Goal: Task Accomplishment & Management: Complete application form

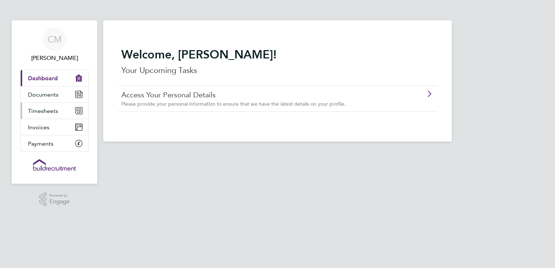
click at [45, 111] on span "Timesheets" at bounding box center [43, 111] width 30 height 7
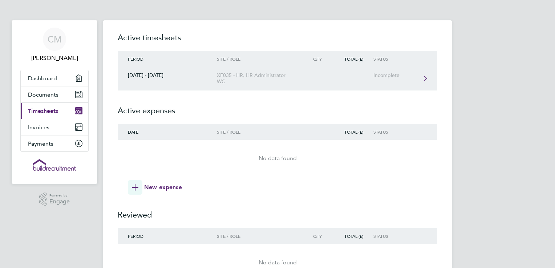
click at [164, 80] on link "[DATE] - [DATE] XF035 - HR, HR Administrator WC Incomplete" at bounding box center [278, 79] width 320 height 24
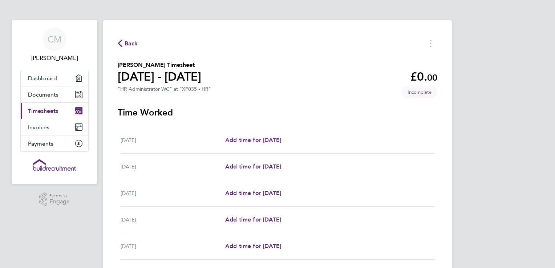
click at [259, 140] on span "Add time for [DATE]" at bounding box center [253, 140] width 56 height 7
select select "60"
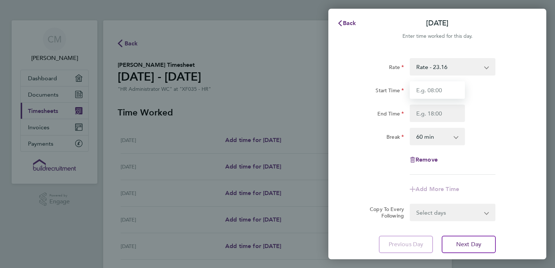
click at [440, 91] on input "Start Time" at bounding box center [437, 89] width 55 height 17
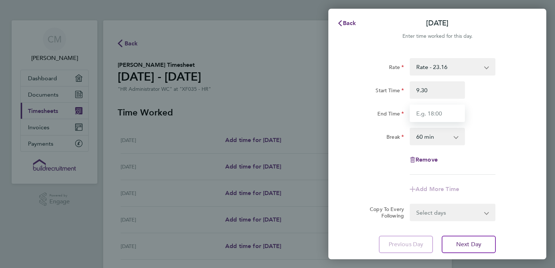
type input "09:30"
click at [448, 118] on input "End Time" at bounding box center [437, 113] width 55 height 17
type input "17:00"
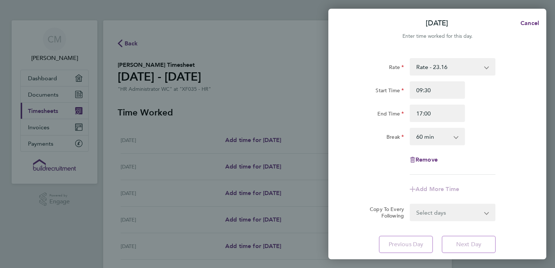
click at [512, 134] on div "Break 0 min 15 min 30 min 45 min 60 min 75 min 90 min" at bounding box center [437, 136] width 183 height 17
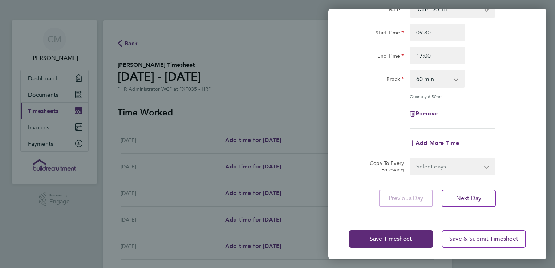
scroll to position [60, 0]
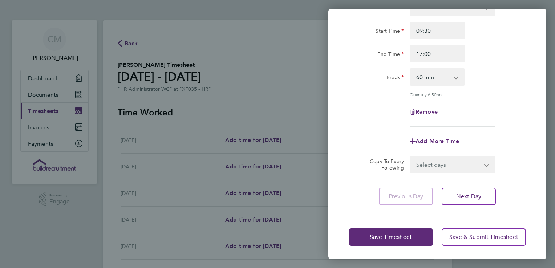
click at [468, 162] on select "Select days Day [DATE] [DATE] [DATE] [DATE]" at bounding box center [449, 165] width 76 height 16
select select "TUE"
click at [411, 157] on select "Select days Day [DATE] [DATE] [DATE] [DATE]" at bounding box center [449, 165] width 76 height 16
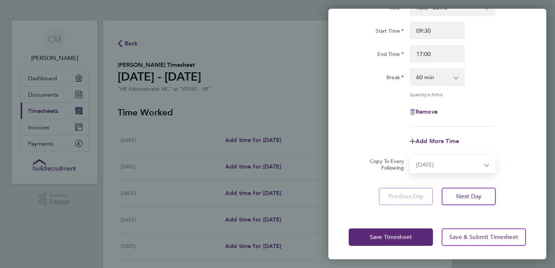
select select "[DATE]"
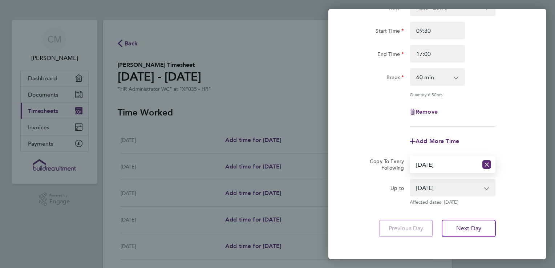
click at [451, 190] on select "[DATE] [DATE] [DATE] [DATE]" at bounding box center [449, 188] width 76 height 16
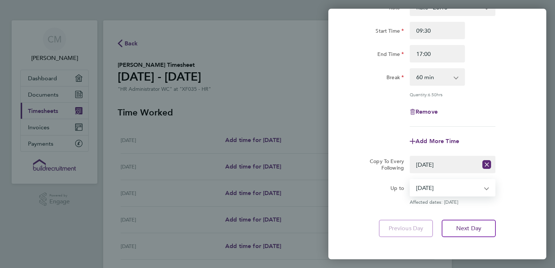
click at [411, 180] on select "[DATE] [DATE] [DATE] [DATE]" at bounding box center [449, 188] width 76 height 16
click at [470, 227] on span "Next Day" at bounding box center [468, 228] width 25 height 7
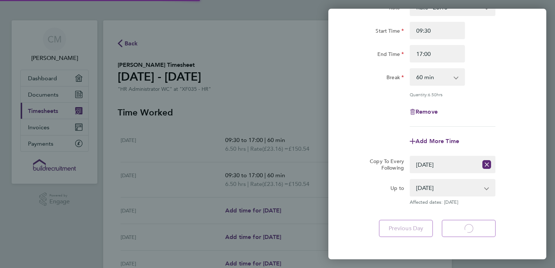
select select "60"
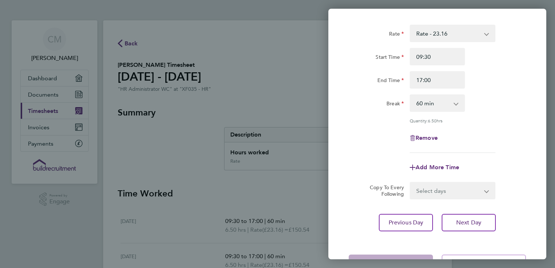
scroll to position [60, 0]
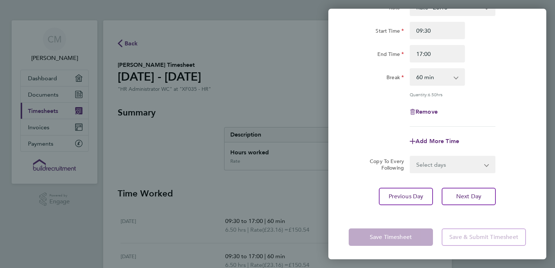
click at [304, 85] on div "Back [DATE] Enter time worked for this day. Rate Rate - 23.16 Start Time 09:30 …" at bounding box center [277, 134] width 555 height 268
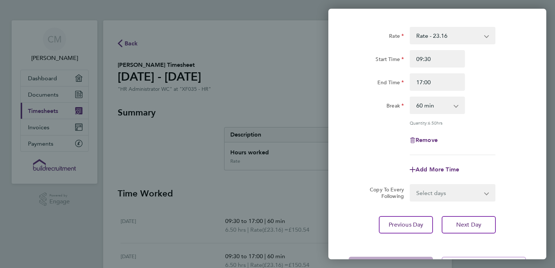
scroll to position [0, 0]
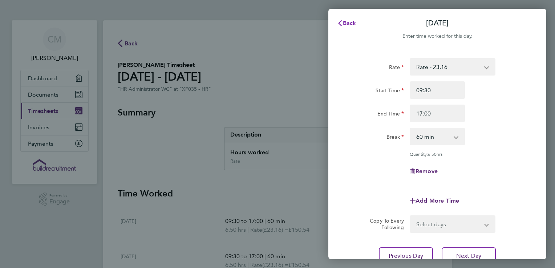
click at [348, 24] on span "Back" at bounding box center [349, 23] width 13 height 7
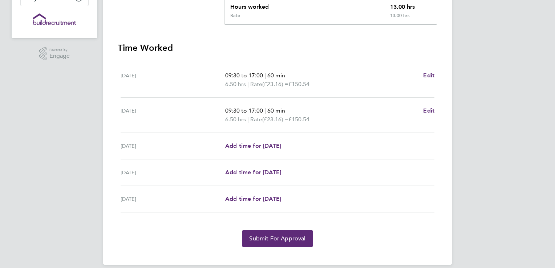
scroll to position [154, 0]
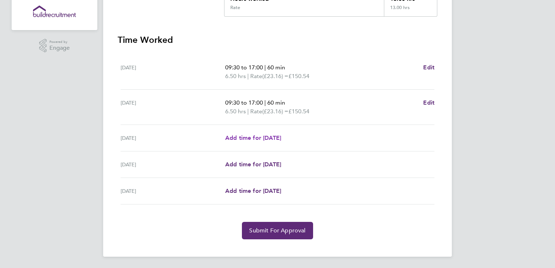
click at [249, 138] on span "Add time for [DATE]" at bounding box center [253, 137] width 56 height 7
select select "60"
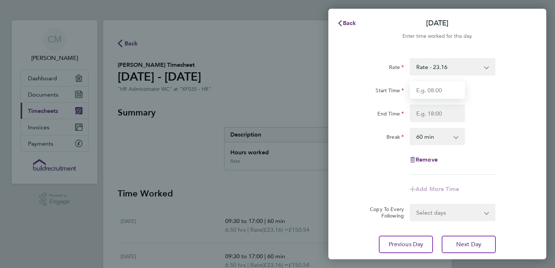
click at [431, 94] on input "Start Time" at bounding box center [437, 89] width 55 height 17
type input "08:30"
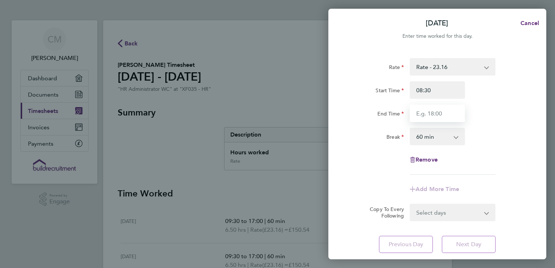
click at [450, 118] on input "End Time" at bounding box center [437, 113] width 55 height 17
type input "17:00"
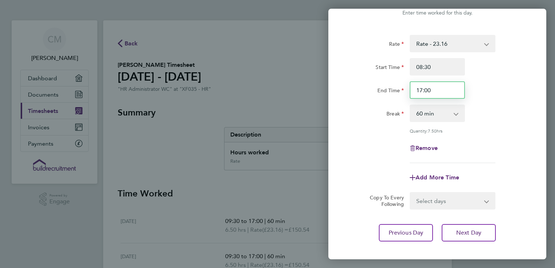
scroll to position [36, 0]
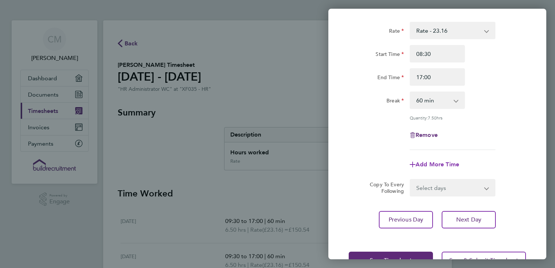
click at [436, 162] on span "Add More Time" at bounding box center [438, 164] width 44 height 7
select select "null"
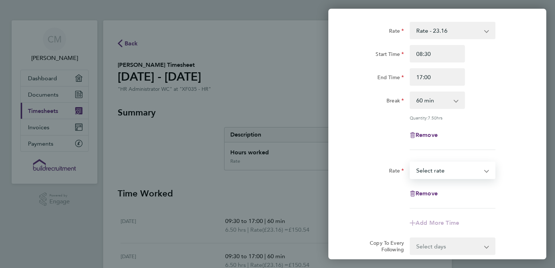
click at [438, 171] on select "Rate - 23.16 Select rate" at bounding box center [449, 170] width 76 height 16
select select "60"
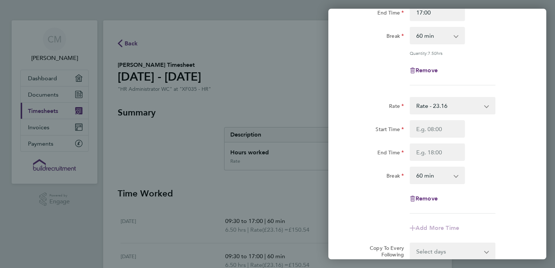
scroll to position [109, 0]
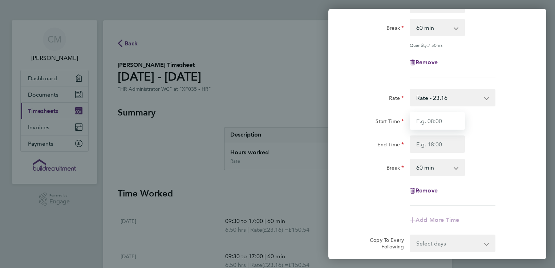
click at [435, 121] on input "Start Time" at bounding box center [437, 120] width 55 height 17
type input "08:30"
click at [454, 147] on input "End Time" at bounding box center [437, 144] width 55 height 17
type input "17:00"
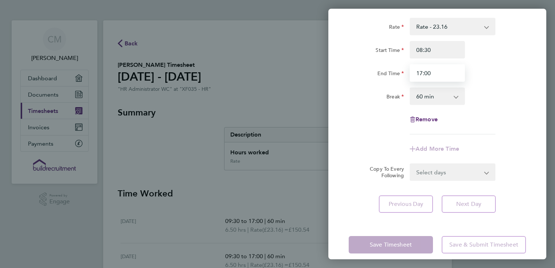
scroll to position [182, 0]
click at [455, 172] on form "Rate Rate - 23.16 Start Time 08:30 End Time 17:00 Break 0 min 15 min 30 min 45 …" at bounding box center [437, 27] width 177 height 303
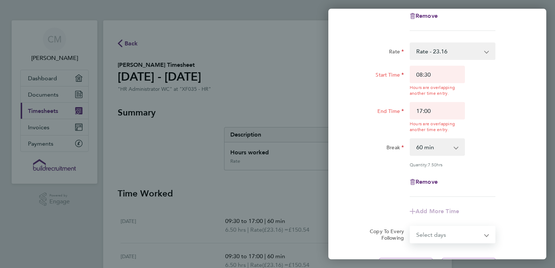
select select "THU"
click at [411, 227] on select "Select days Day [DATE] [DATE]" at bounding box center [449, 235] width 76 height 16
select select "[DATE]"
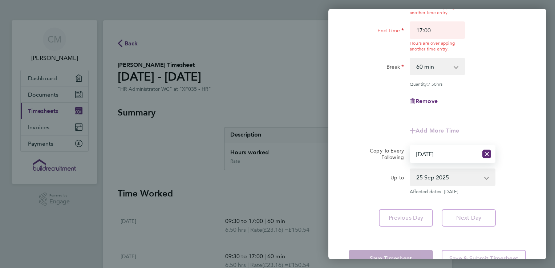
scroll to position [283, 0]
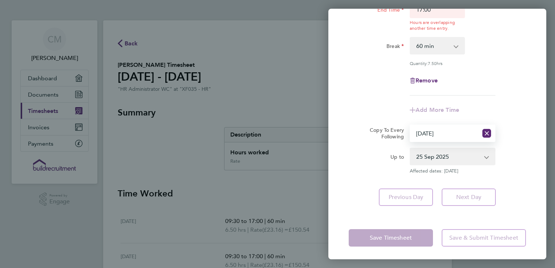
click at [456, 156] on select "[DATE] [DATE]" at bounding box center [449, 157] width 76 height 16
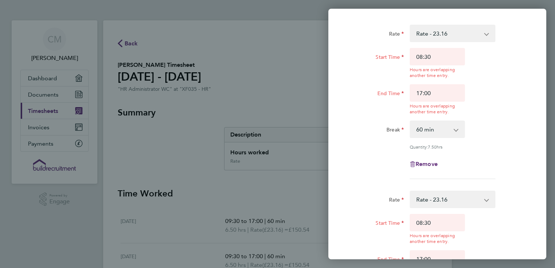
scroll to position [0, 0]
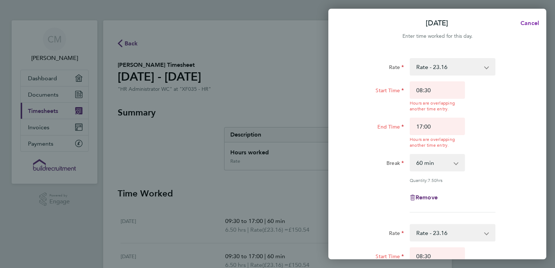
click at [525, 21] on span "Cancel" at bounding box center [529, 23] width 21 height 7
select select "0: null"
select select "60"
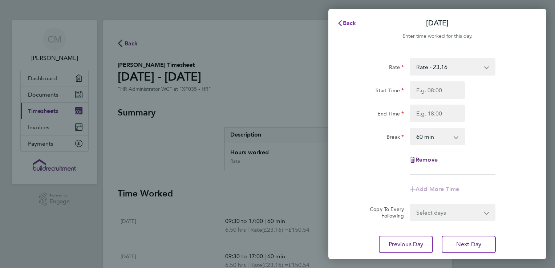
click at [348, 24] on span "Back" at bounding box center [349, 23] width 13 height 7
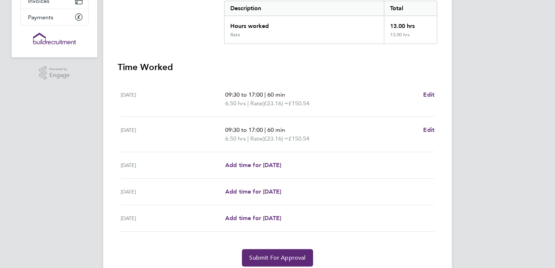
scroll to position [154, 0]
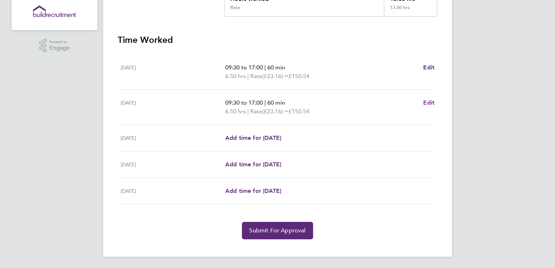
click at [429, 102] on span "Edit" at bounding box center [428, 102] width 11 height 7
select select "60"
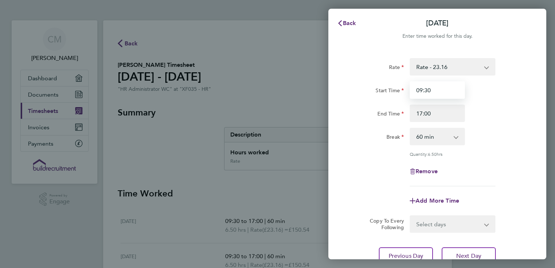
click at [423, 92] on input "09:30" at bounding box center [437, 89] width 55 height 17
type input "08:30"
click at [496, 163] on div "Remove" at bounding box center [437, 171] width 183 height 17
click at [314, 46] on div "[DATE] Cancel Enter time worked for this day. Rate Rate - 23.16 Start Time 08:3…" at bounding box center [277, 134] width 555 height 268
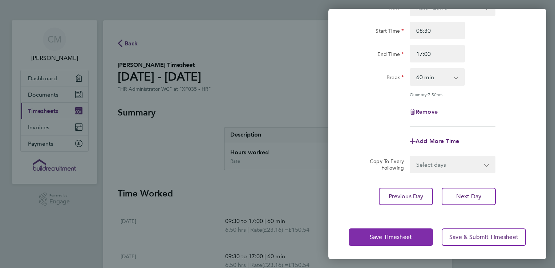
click at [390, 235] on span "Save Timesheet" at bounding box center [391, 237] width 42 height 7
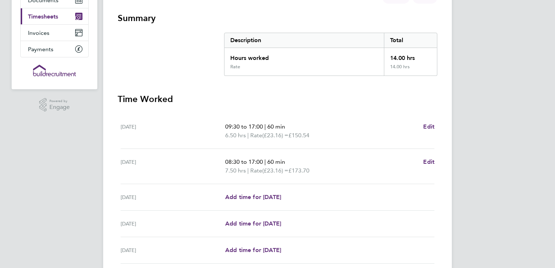
scroll to position [109, 0]
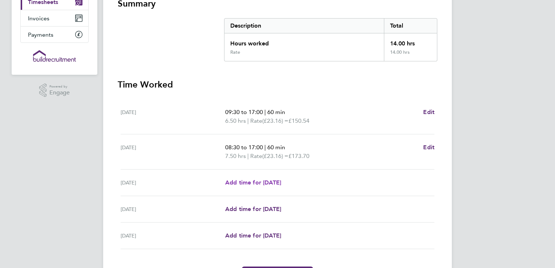
click at [258, 182] on span "Add time for [DATE]" at bounding box center [253, 182] width 56 height 7
select select "60"
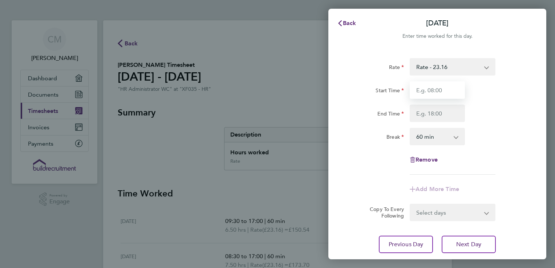
click at [430, 92] on input "Start Time" at bounding box center [437, 89] width 55 height 17
type input "08:30"
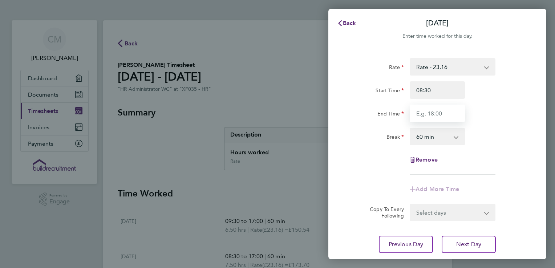
type input "17:00"
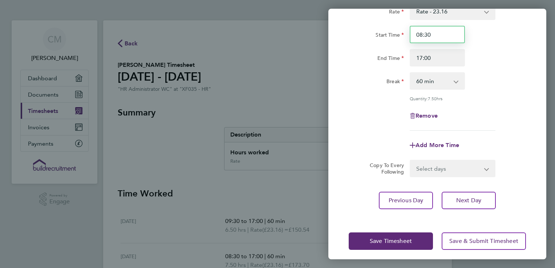
scroll to position [60, 0]
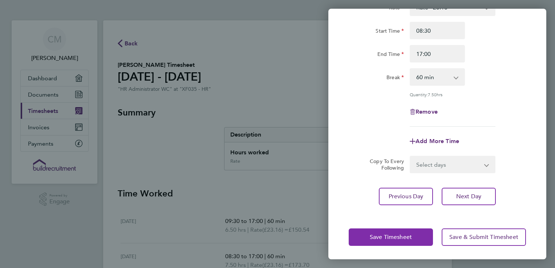
click at [401, 240] on button "Save Timesheet" at bounding box center [391, 237] width 84 height 17
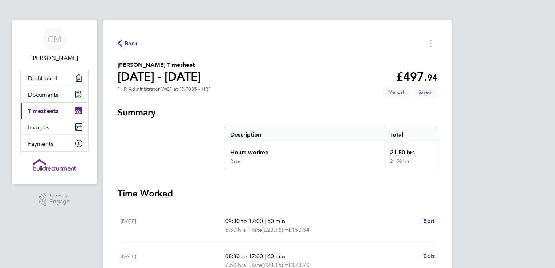
scroll to position [145, 0]
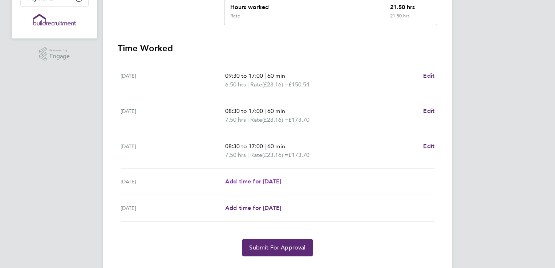
click at [259, 181] on span "Add time for [DATE]" at bounding box center [253, 181] width 56 height 7
select select "60"
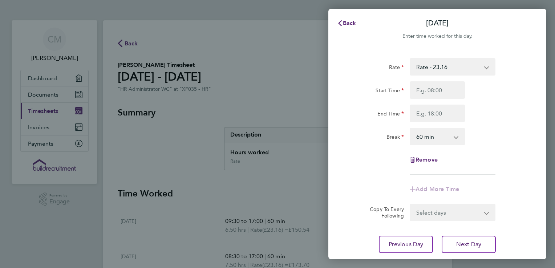
click at [488, 217] on app-icon-cross-button at bounding box center [491, 213] width 9 height 16
click at [435, 90] on input "Start Time" at bounding box center [437, 89] width 55 height 17
type input "08:30"
type input "17:00"
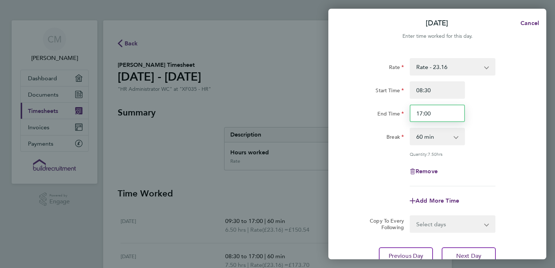
click at [439, 112] on input "17:00" at bounding box center [437, 113] width 55 height 17
click at [458, 137] on app-icon-cross-button at bounding box center [460, 137] width 9 height 16
click at [443, 136] on select "0 min 15 min 30 min 45 min 60 min 75 min 90 min" at bounding box center [433, 137] width 45 height 16
select select "90"
click at [411, 129] on select "0 min 15 min 30 min 45 min 60 min 75 min 90 min" at bounding box center [433, 137] width 45 height 16
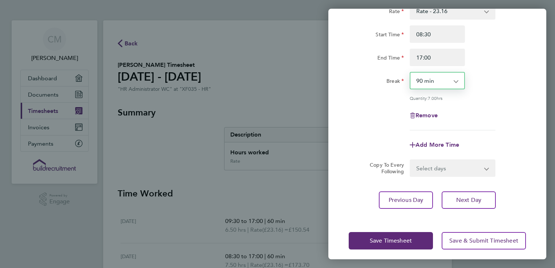
scroll to position [60, 0]
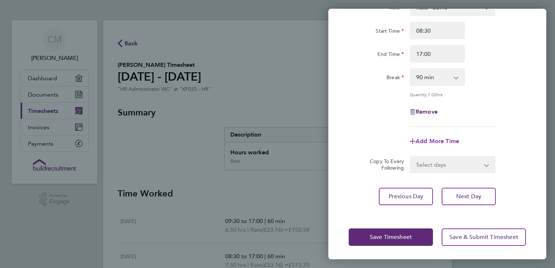
click at [415, 138] on icon "button" at bounding box center [413, 141] width 6 height 6
select select "null"
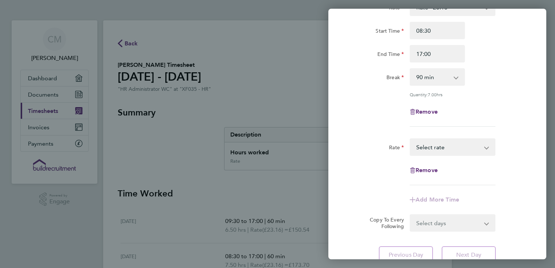
click at [449, 152] on select "Rate - 23.16 Select rate" at bounding box center [449, 147] width 76 height 16
click at [435, 169] on span "Remove" at bounding box center [427, 170] width 22 height 7
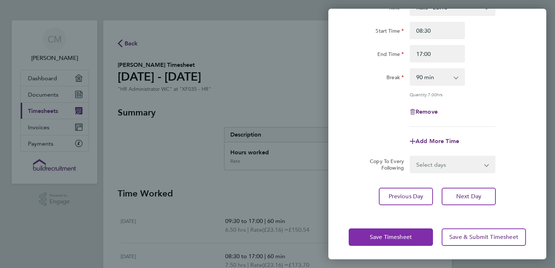
click at [385, 234] on span "Save Timesheet" at bounding box center [391, 237] width 42 height 7
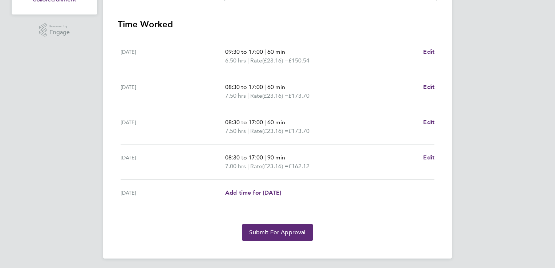
scroll to position [171, 0]
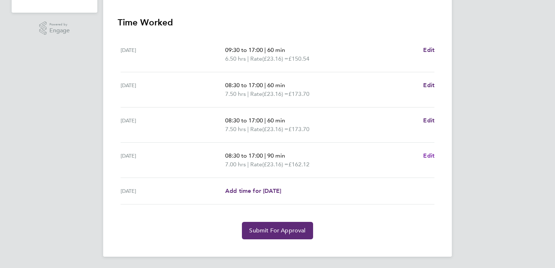
click at [427, 156] on span "Edit" at bounding box center [428, 155] width 11 height 7
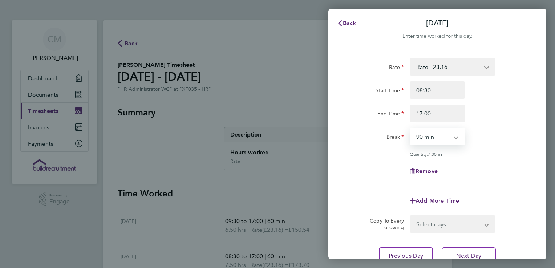
click at [434, 138] on select "0 min 15 min 30 min 45 min 60 min 75 min 90 min" at bounding box center [433, 137] width 45 height 16
select select "60"
click at [411, 129] on select "0 min 15 min 30 min 45 min 60 min 75 min 90 min" at bounding box center [433, 137] width 45 height 16
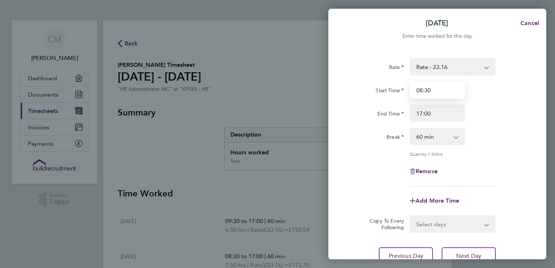
click at [422, 89] on input "08:30" at bounding box center [437, 89] width 55 height 17
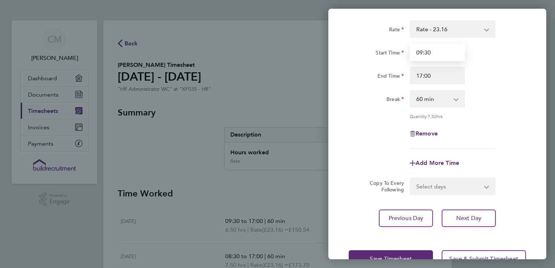
scroll to position [60, 0]
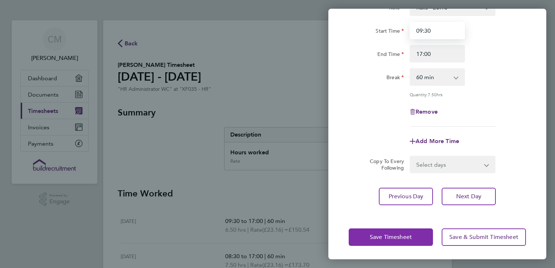
type input "09:30"
click at [406, 238] on span "Save Timesheet" at bounding box center [391, 237] width 42 height 7
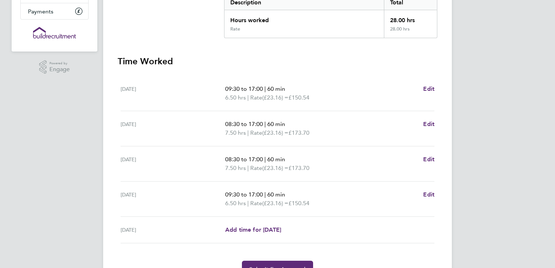
scroll to position [145, 0]
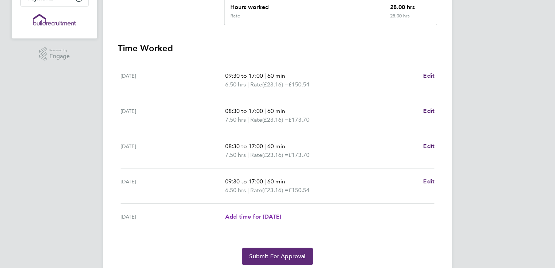
click at [258, 220] on span "Add time for [DATE]" at bounding box center [253, 216] width 56 height 7
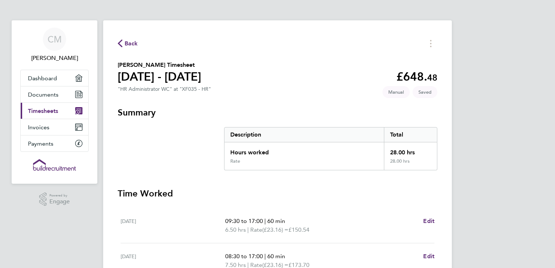
select select "60"
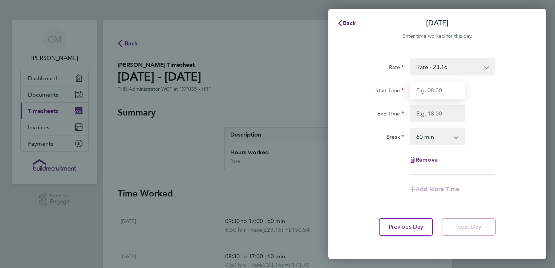
click at [433, 92] on input "Start Time" at bounding box center [437, 89] width 55 height 17
type input "08:30"
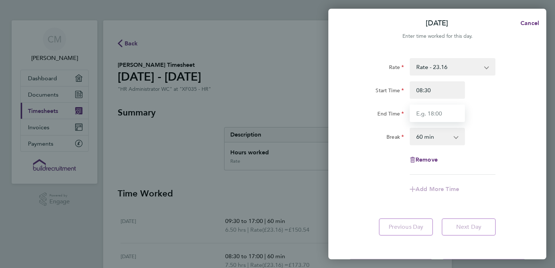
click at [442, 113] on input "End Time" at bounding box center [437, 113] width 55 height 17
type input "17:00"
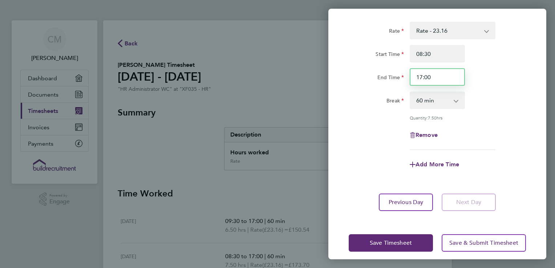
scroll to position [42, 0]
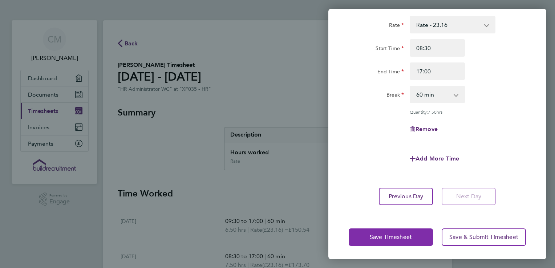
click at [410, 237] on span "Save Timesheet" at bounding box center [391, 237] width 42 height 7
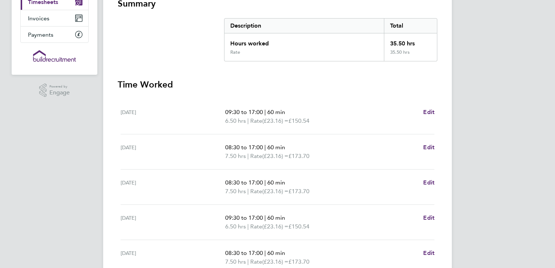
scroll to position [180, 0]
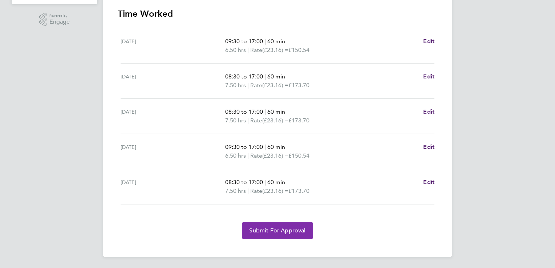
click at [283, 233] on span "Submit For Approval" at bounding box center [277, 230] width 56 height 7
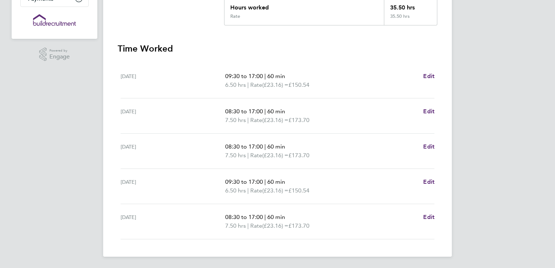
scroll to position [0, 0]
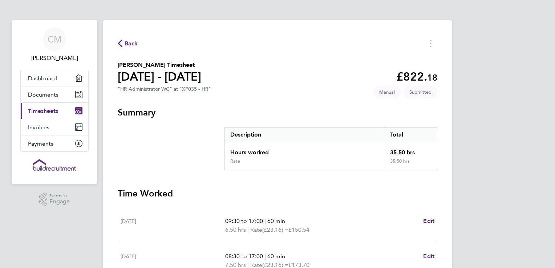
click at [49, 112] on span "Timesheets" at bounding box center [43, 111] width 30 height 7
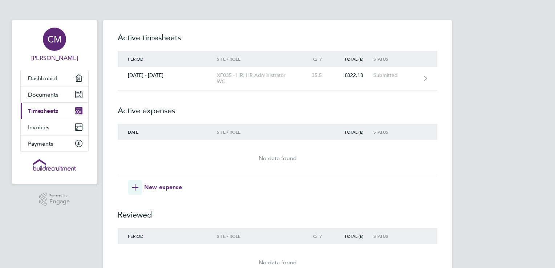
click at [55, 46] on div "CM" at bounding box center [54, 39] width 23 height 23
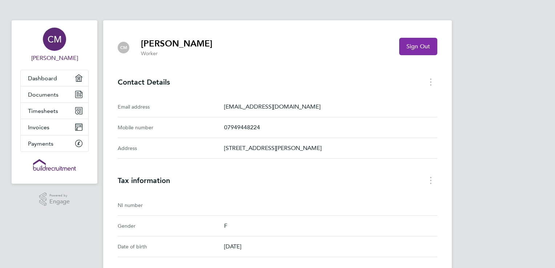
click at [428, 45] on span "Sign Out" at bounding box center [419, 46] width 24 height 7
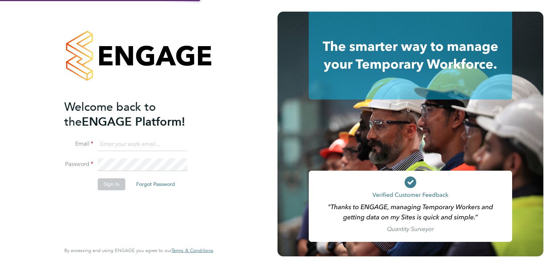
type input "[EMAIL_ADDRESS][DOMAIN_NAME]"
